Goal: Information Seeking & Learning: Learn about a topic

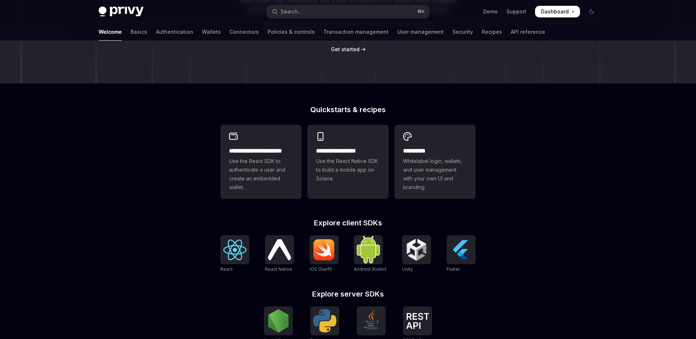
scroll to position [119, 0]
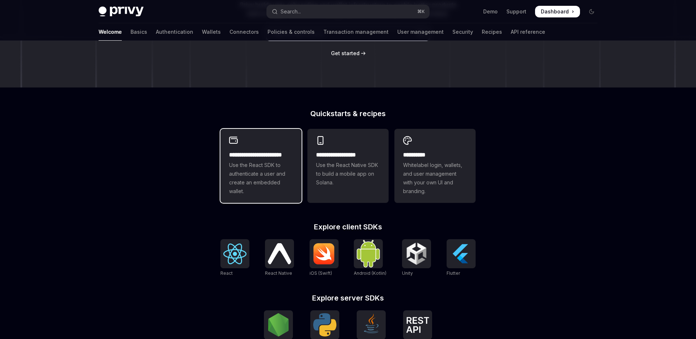
click at [253, 165] on span "Use the React SDK to authenticate a user and create an embedded wallet." at bounding box center [261, 178] width 64 height 35
type textarea "*"
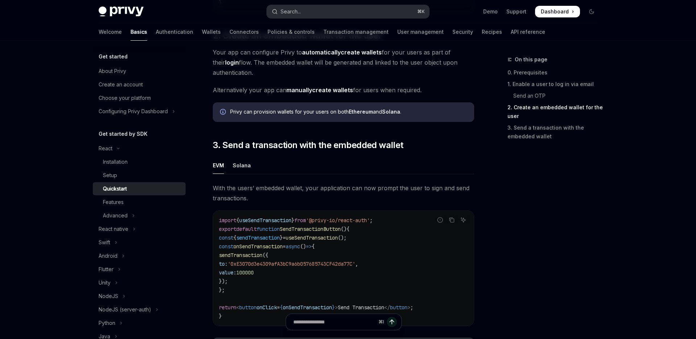
click at [307, 8] on button "Search... ⌘ K" at bounding box center [348, 11] width 162 height 13
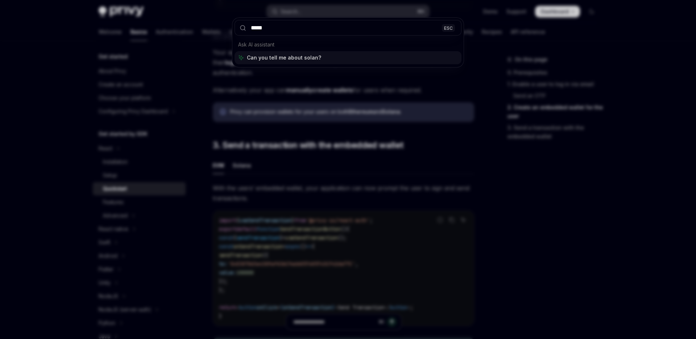
type input "******"
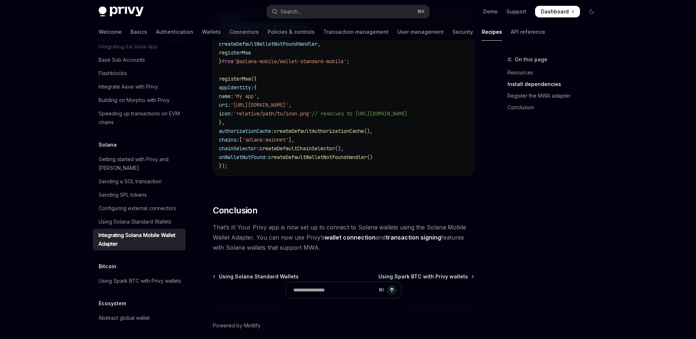
scroll to position [390, 0]
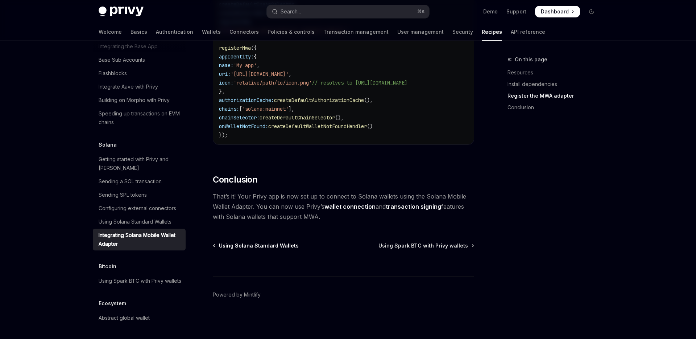
click at [250, 246] on span "Using Solana Standard Wallets" at bounding box center [259, 245] width 80 height 7
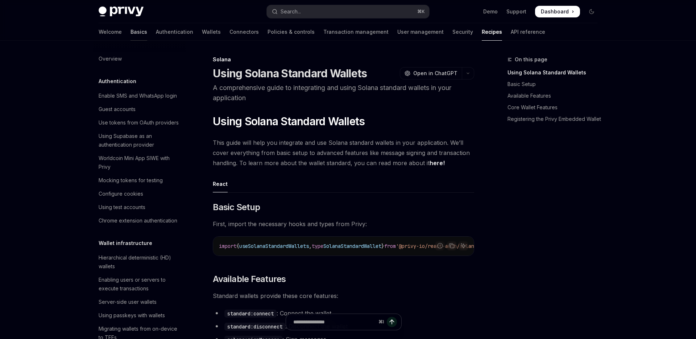
click at [130, 30] on link "Basics" at bounding box center [138, 31] width 17 height 17
type textarea "*"
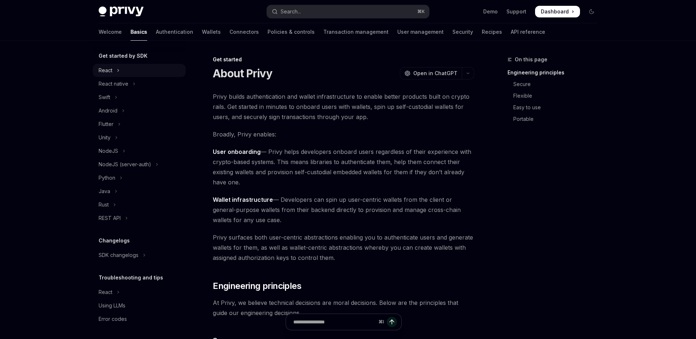
scroll to position [79, 0]
click at [310, 14] on button "Search... ⌘ K" at bounding box center [348, 11] width 162 height 13
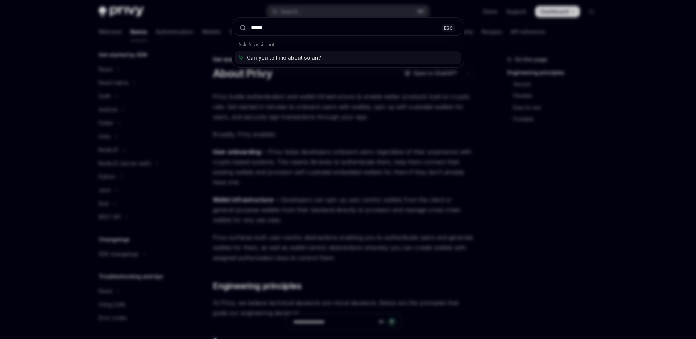
type input "******"
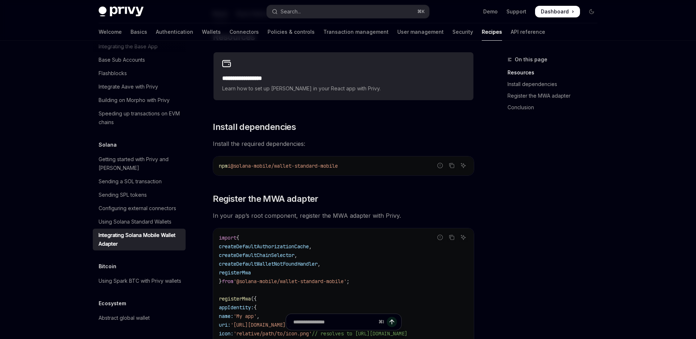
scroll to position [138, 0]
drag, startPoint x: 355, startPoint y: 162, endPoint x: 210, endPoint y: 165, distance: 144.7
click at [210, 165] on div "**********" at bounding box center [275, 252] width 400 height 671
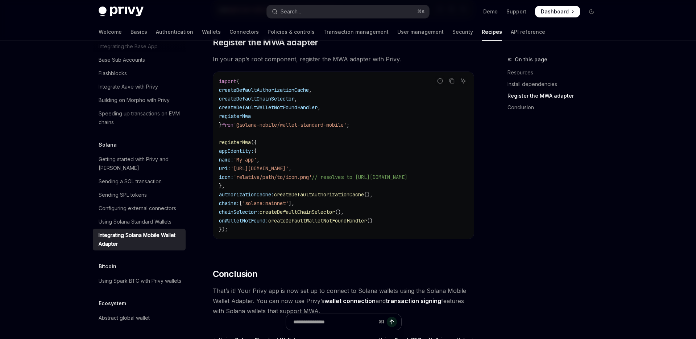
scroll to position [278, 0]
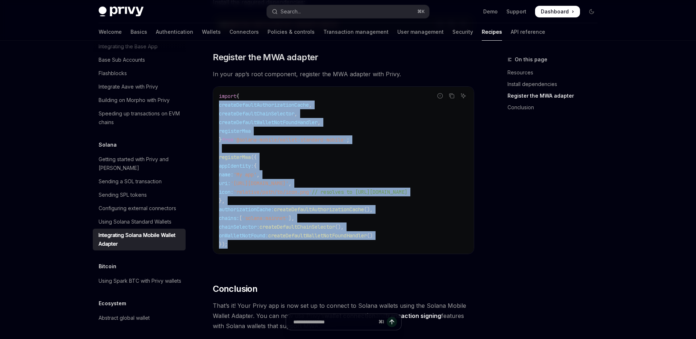
drag, startPoint x: 235, startPoint y: 248, endPoint x: 209, endPoint y: 100, distance: 149.9
click at [209, 100] on div "**********" at bounding box center [275, 112] width 400 height 671
drag, startPoint x: 243, startPoint y: 248, endPoint x: 226, endPoint y: 96, distance: 153.2
click at [226, 96] on div "import { createDefaultAuthorizationCache , createDefaultChainSelector , createD…" at bounding box center [343, 170] width 261 height 167
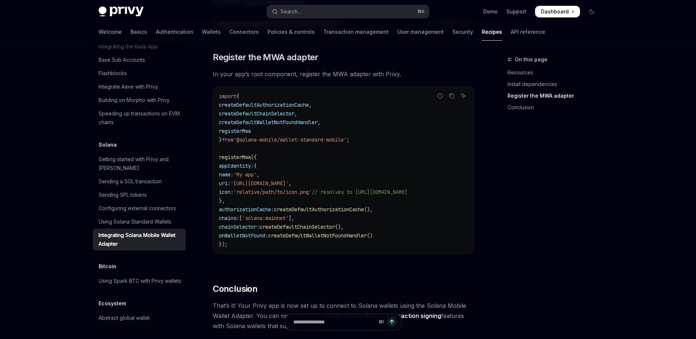
click at [319, 132] on code "import { createDefaultAuthorizationCache , createDefaultChainSelector , createD…" at bounding box center [343, 170] width 249 height 157
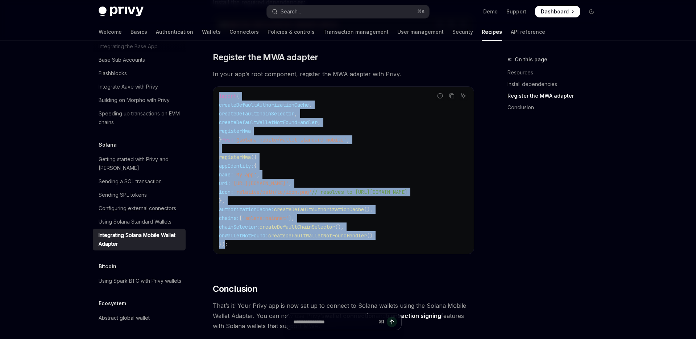
drag, startPoint x: 225, startPoint y: 246, endPoint x: 198, endPoint y: 94, distance: 155.0
click at [198, 94] on div "**********" at bounding box center [275, 112] width 400 height 671
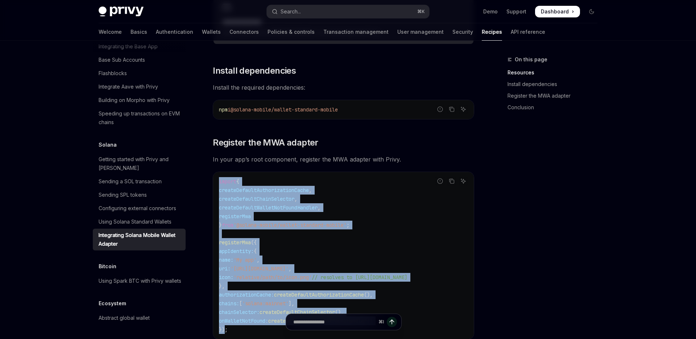
scroll to position [0, 0]
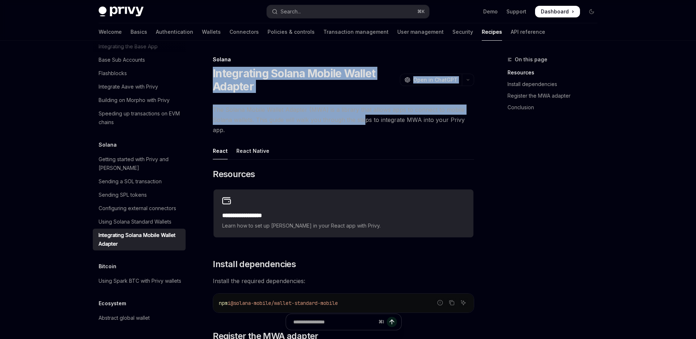
drag, startPoint x: 236, startPoint y: 62, endPoint x: 362, endPoint y: 124, distance: 140.6
click at [305, 8] on button "Search... ⌘ K" at bounding box center [348, 11] width 162 height 13
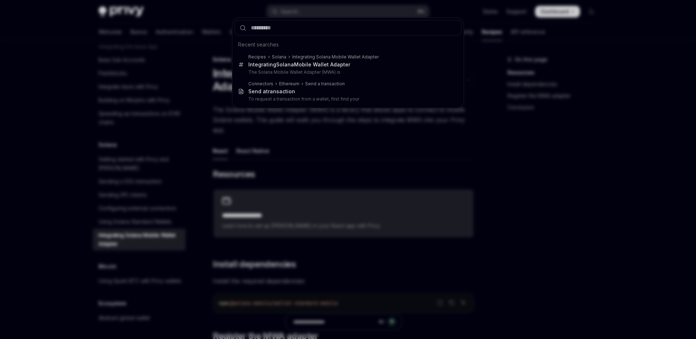
click at [312, 157] on div "Recent searches Recipes Solana Integrating Solana Mobile Wallet Adapter Integra…" at bounding box center [348, 169] width 696 height 339
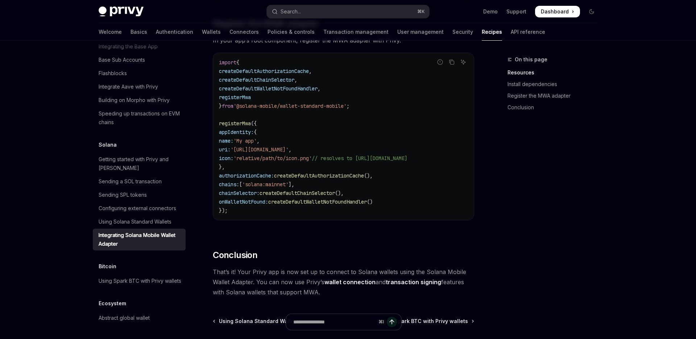
scroll to position [390, 0]
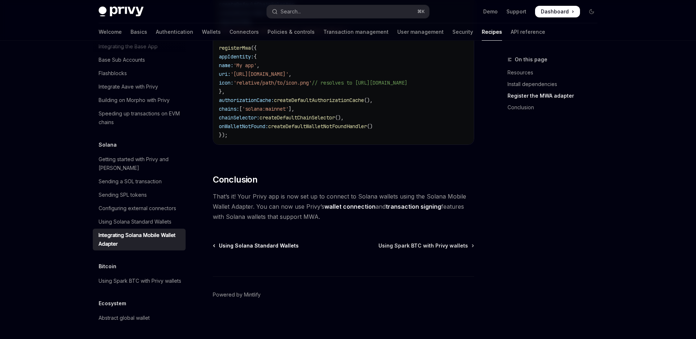
click at [252, 245] on span "Using Solana Standard Wallets" at bounding box center [259, 245] width 80 height 7
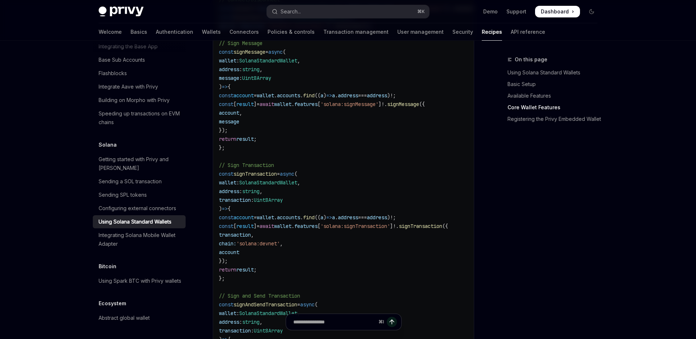
scroll to position [466, 0]
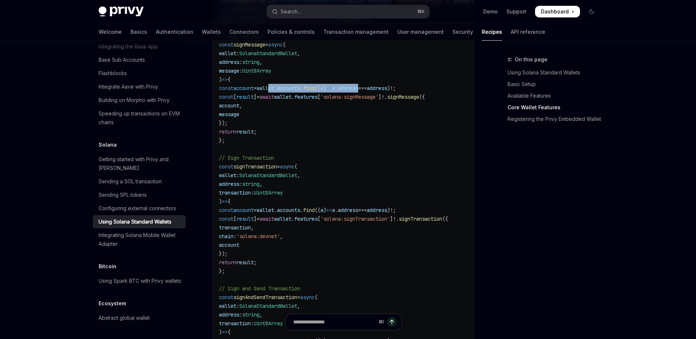
drag, startPoint x: 294, startPoint y: 90, endPoint x: 391, endPoint y: 91, distance: 97.9
click at [391, 91] on span "const account = wallet . accounts . find (( a ) => a . address === address ) ! ;" at bounding box center [307, 88] width 177 height 7
drag, startPoint x: 388, startPoint y: 91, endPoint x: 440, endPoint y: 90, distance: 52.2
click at [440, 90] on code "function WalletComponent () { const { ready , wallets } = useSolanaStandardWall…" at bounding box center [359, 184] width 281 height 444
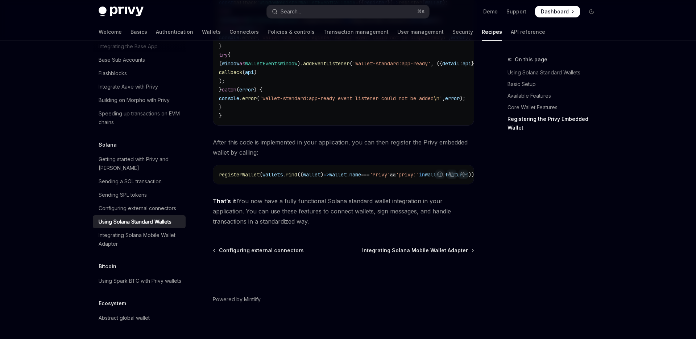
scroll to position [1391, 0]
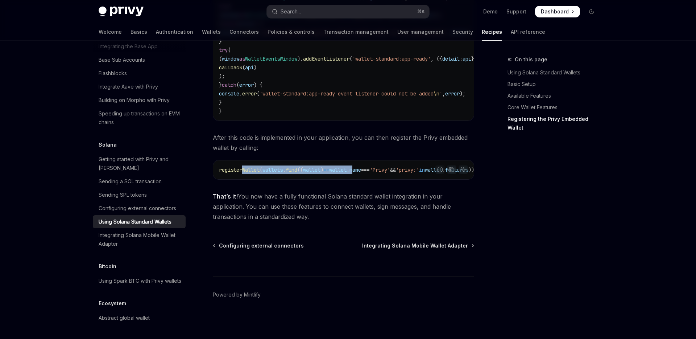
drag, startPoint x: 365, startPoint y: 167, endPoint x: 242, endPoint y: 167, distance: 122.5
click at [242, 167] on span "registerWallet ( wallets . find (( wallet ) => wallet . name === 'Privy' && 'pr…" at bounding box center [348, 169] width 258 height 7
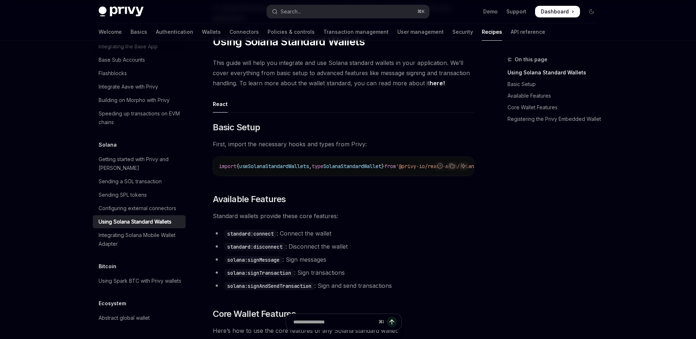
scroll to position [0, 0]
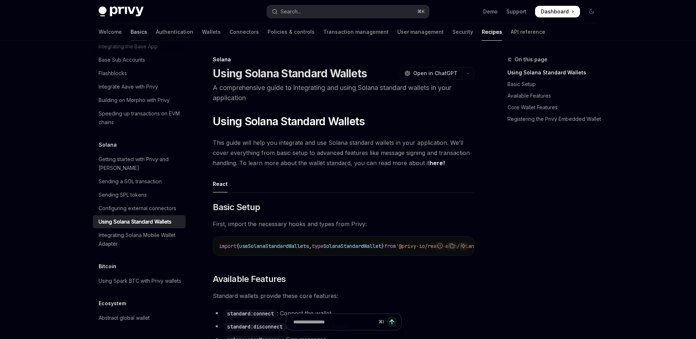
click at [130, 29] on link "Basics" at bounding box center [138, 31] width 17 height 17
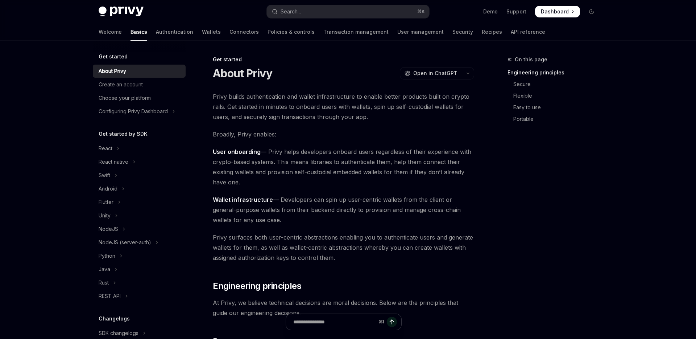
click at [122, 10] on img at bounding box center [121, 12] width 45 height 10
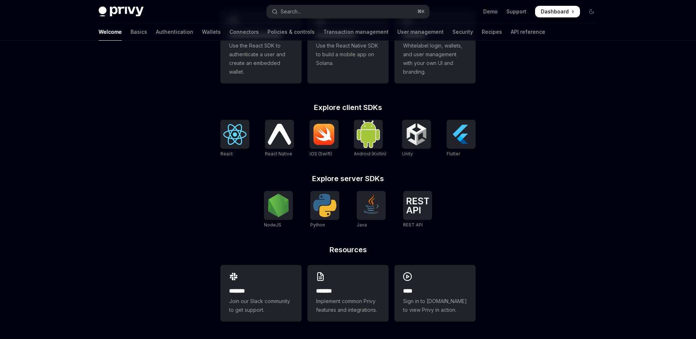
scroll to position [237, 0]
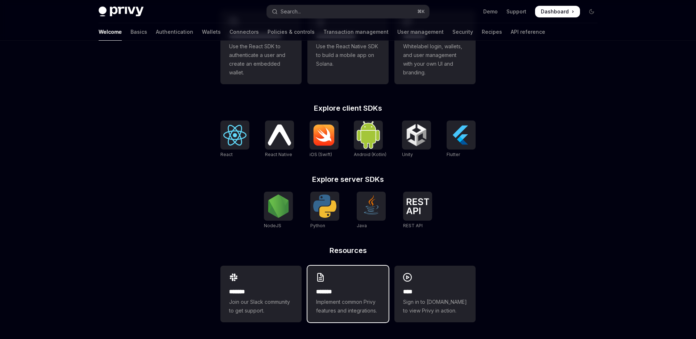
click at [348, 281] on div "******* Implement common Privy features and integrations." at bounding box center [347, 293] width 81 height 57
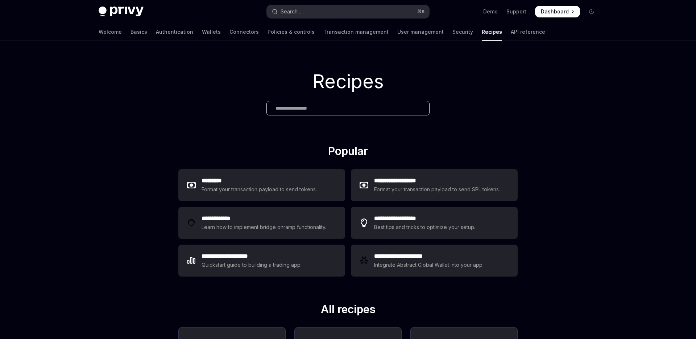
type textarea "*"
